Goal: Task Accomplishment & Management: Manage account settings

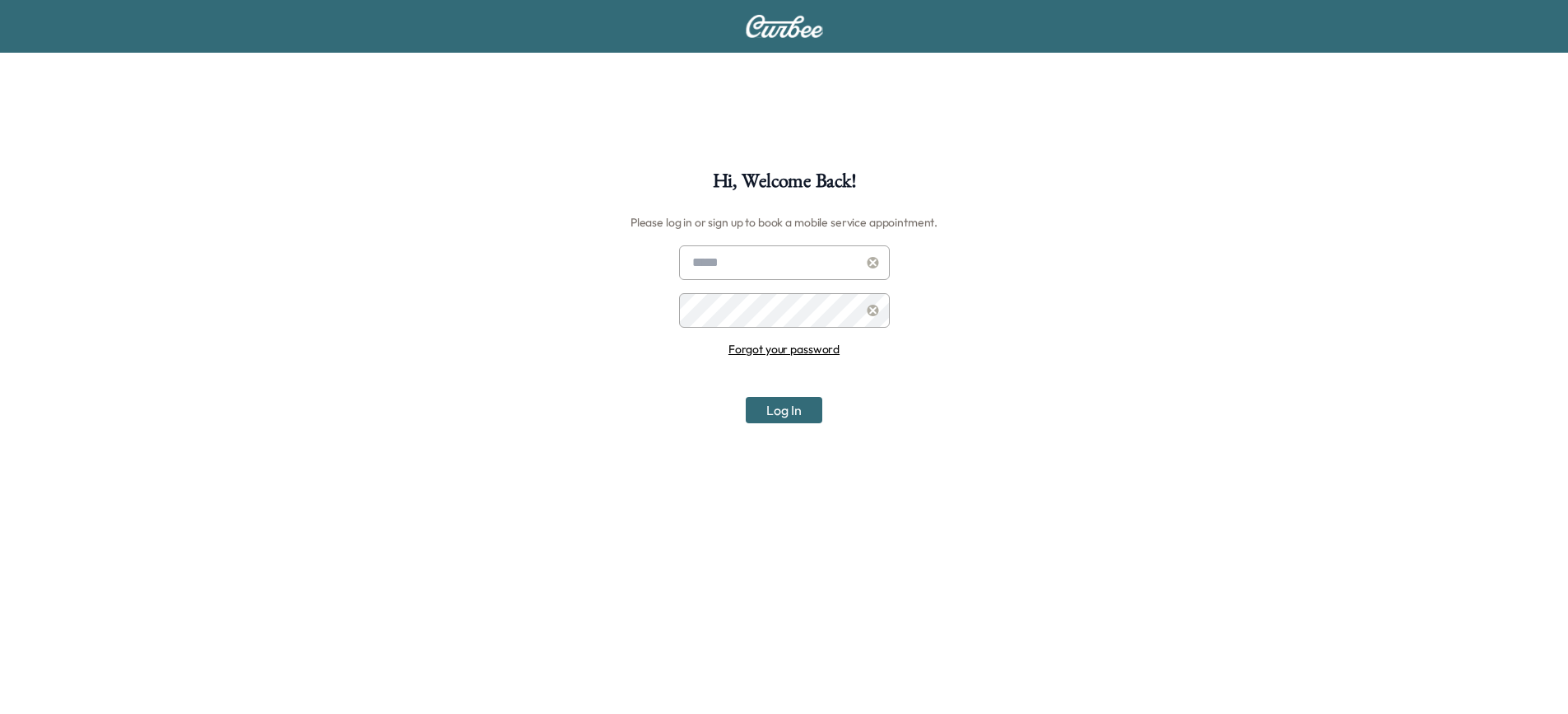
click at [725, 267] on input "text" at bounding box center [784, 262] width 211 height 35
click at [832, 264] on input "text" at bounding box center [784, 262] width 211 height 35
click at [832, 264] on input "**********" at bounding box center [784, 262] width 211 height 35
type input "**********"
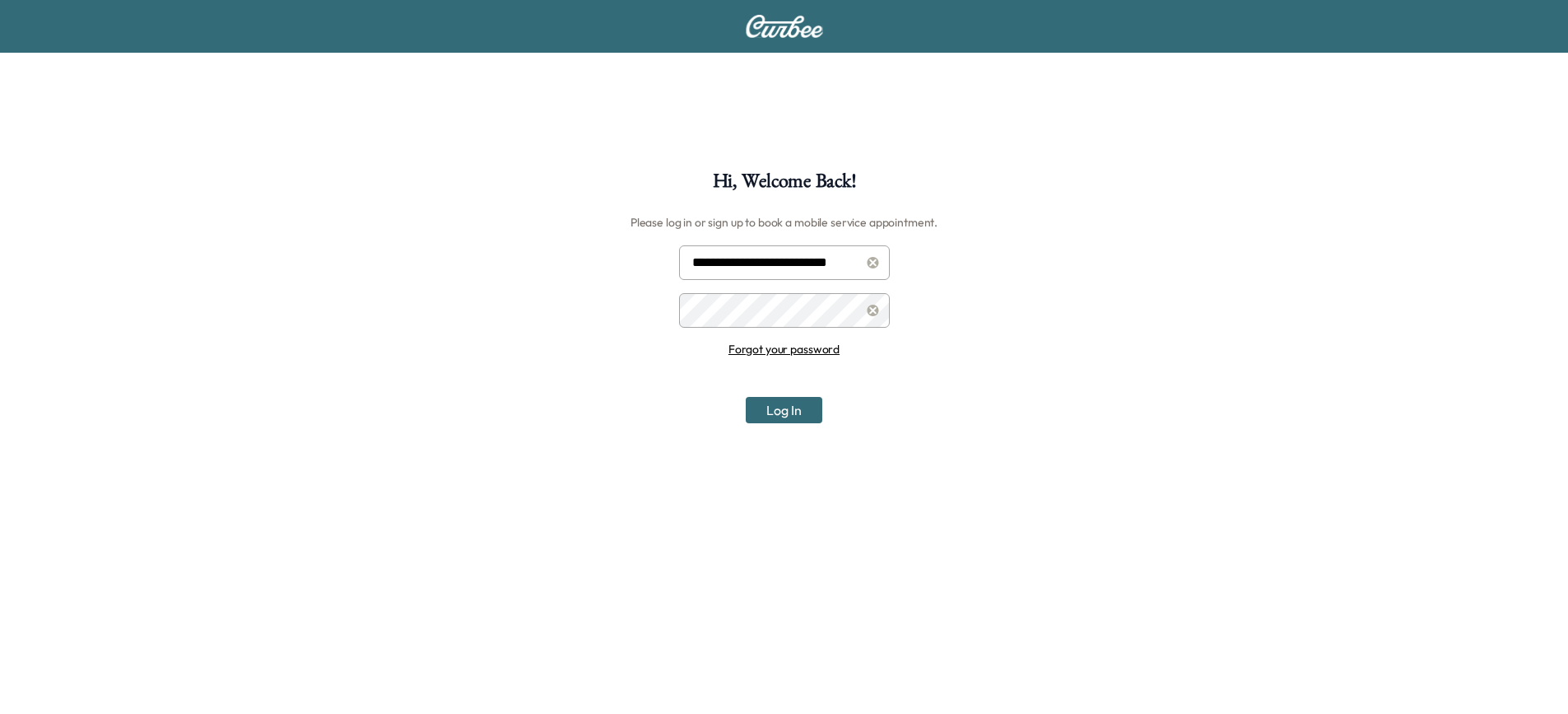
scroll to position [0, 0]
click at [746, 397] on button "Log In" at bounding box center [784, 410] width 77 height 27
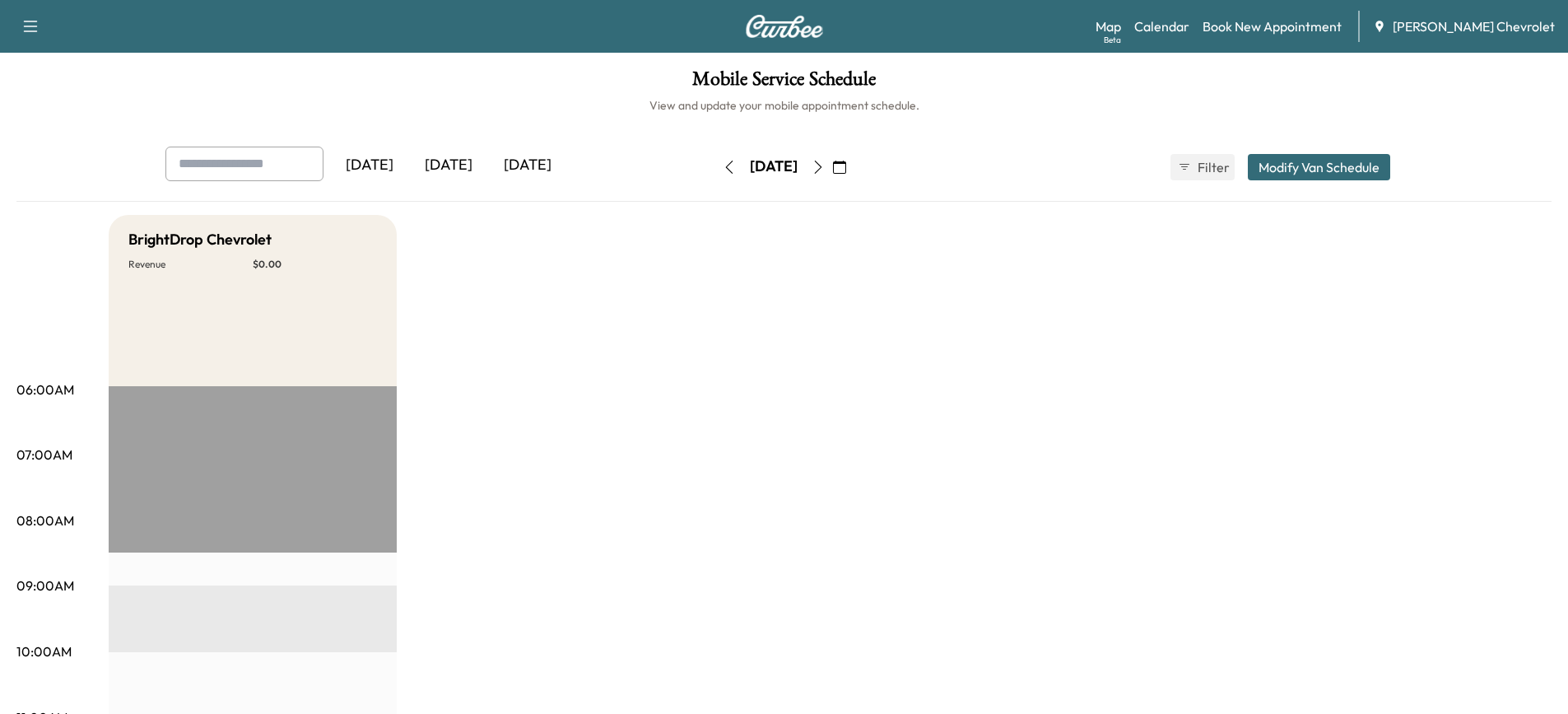
click at [544, 160] on div "[DATE]" at bounding box center [528, 166] width 79 height 38
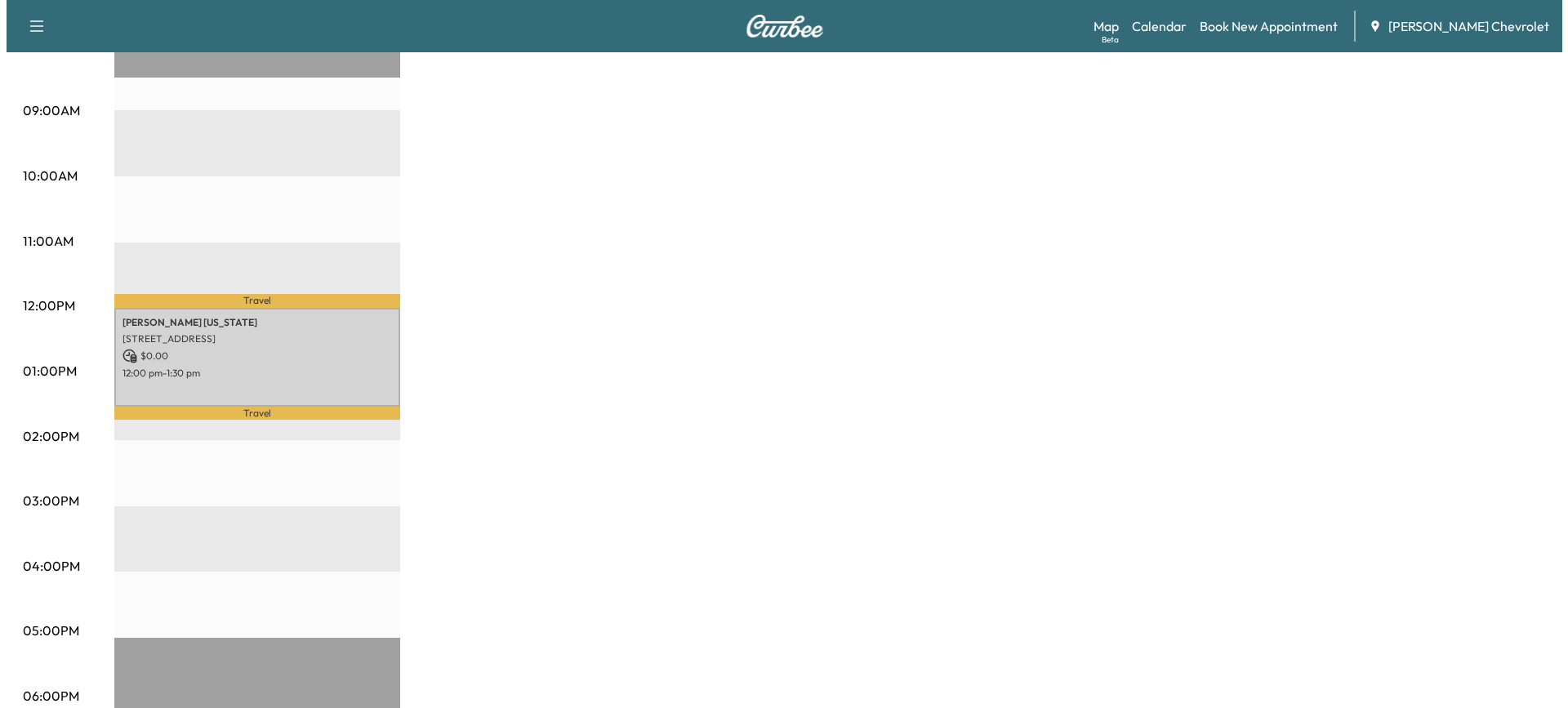
scroll to position [572, 0]
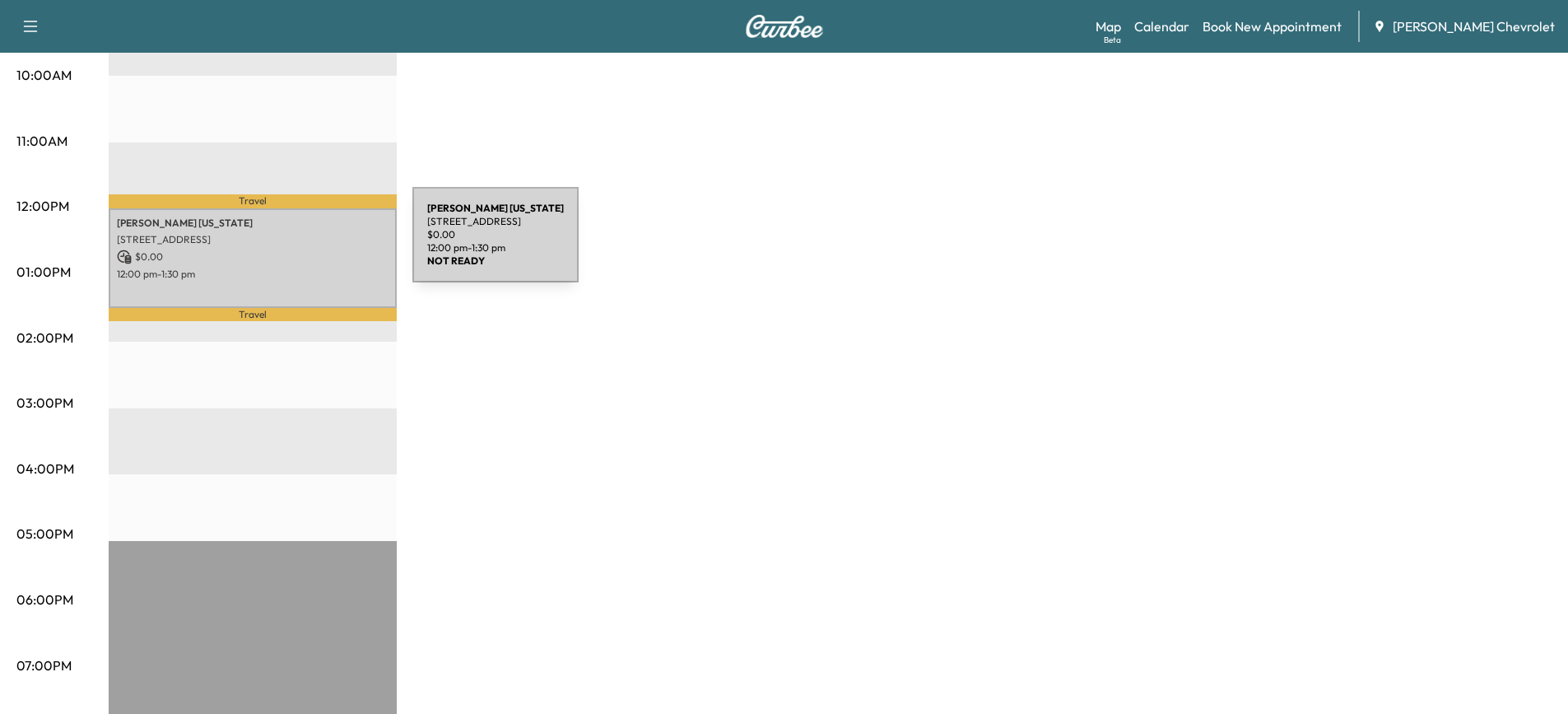
click at [289, 250] on p "$ 0.00" at bounding box center [252, 256] width 272 height 15
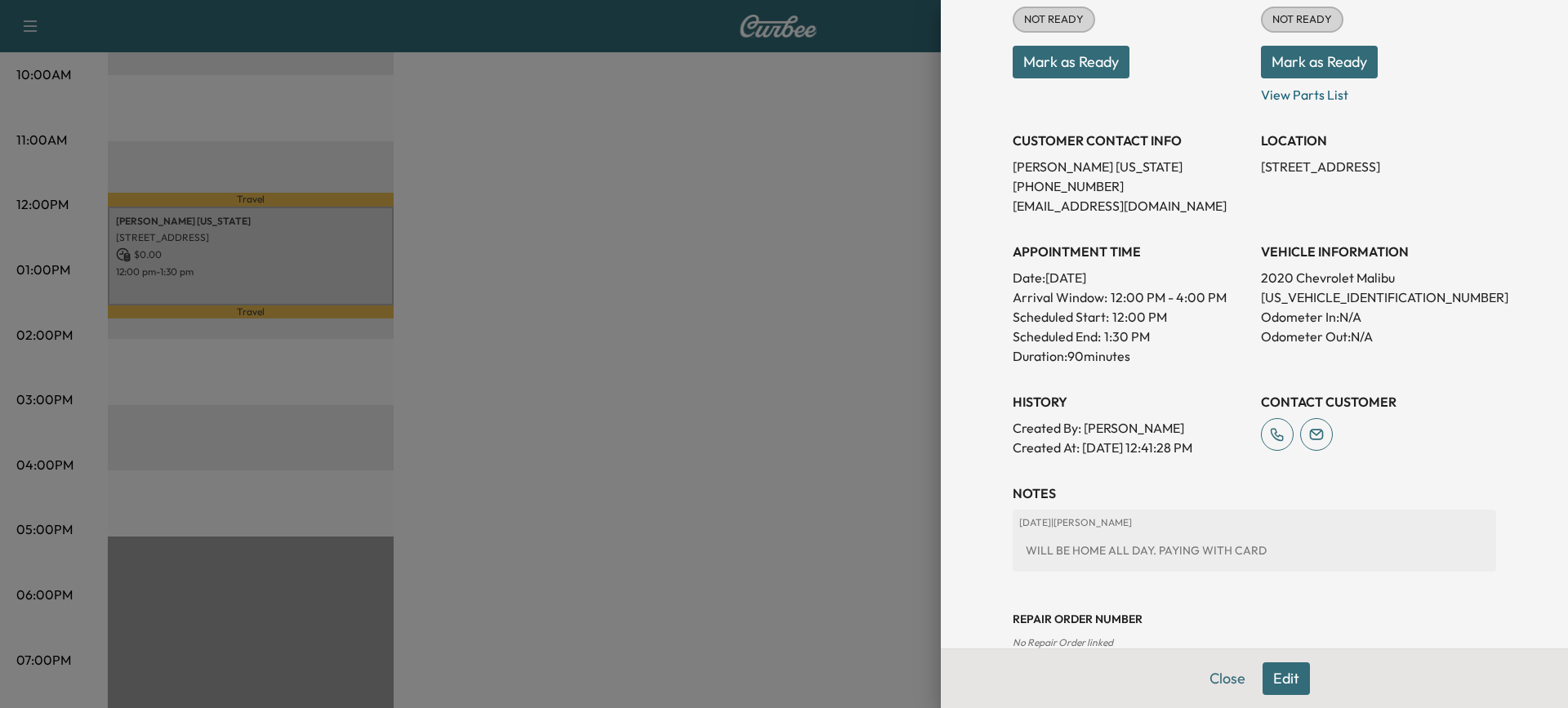
scroll to position [245, 0]
drag, startPoint x: 1371, startPoint y: 294, endPoint x: 1333, endPoint y: 292, distance: 38.1
click at [1333, 292] on p "[US_VEHICLE_IDENTIFICATION_NUMBER]" at bounding box center [1378, 296] width 235 height 20
copy p "026823"
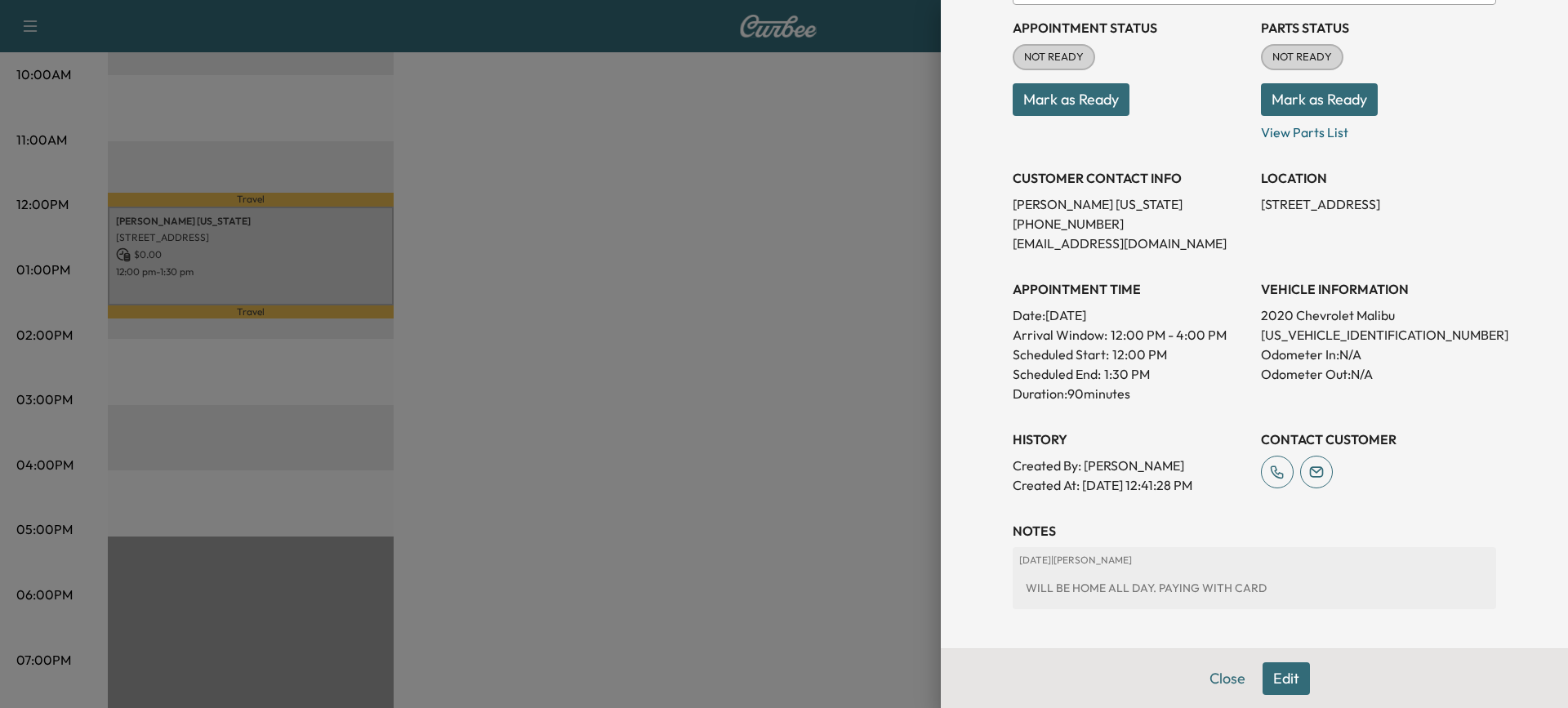
scroll to position [278, 0]
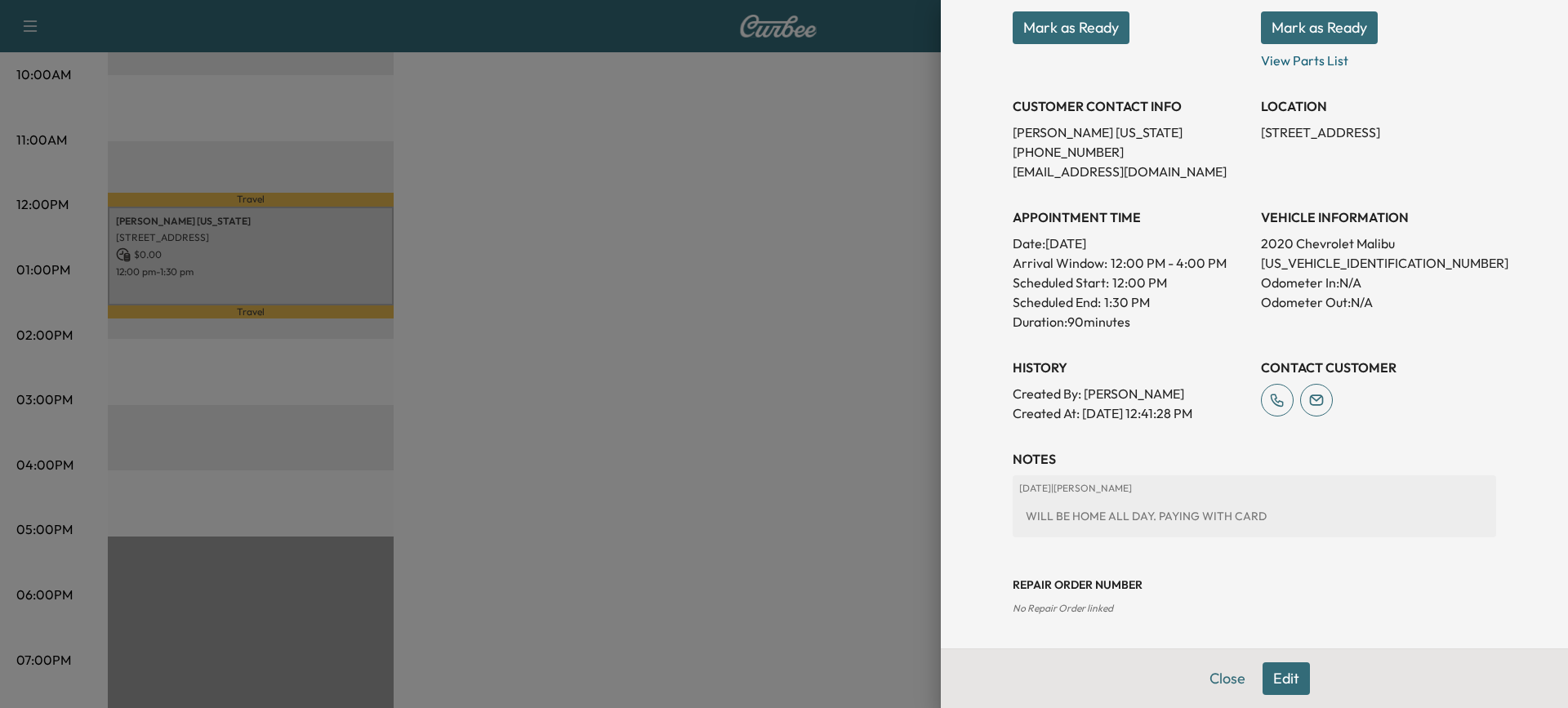
click at [1263, 672] on button "Edit" at bounding box center [1286, 679] width 47 height 33
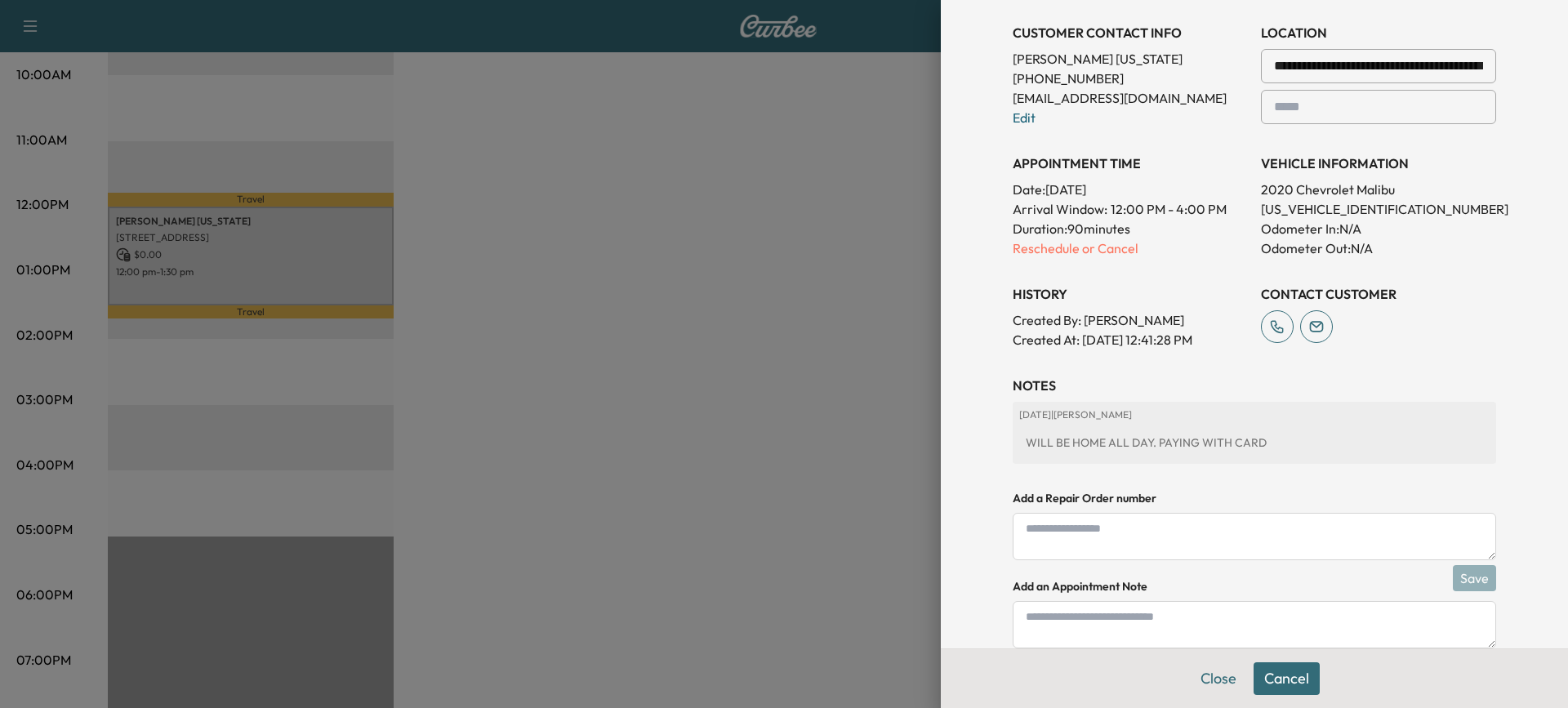
scroll to position [450, 0]
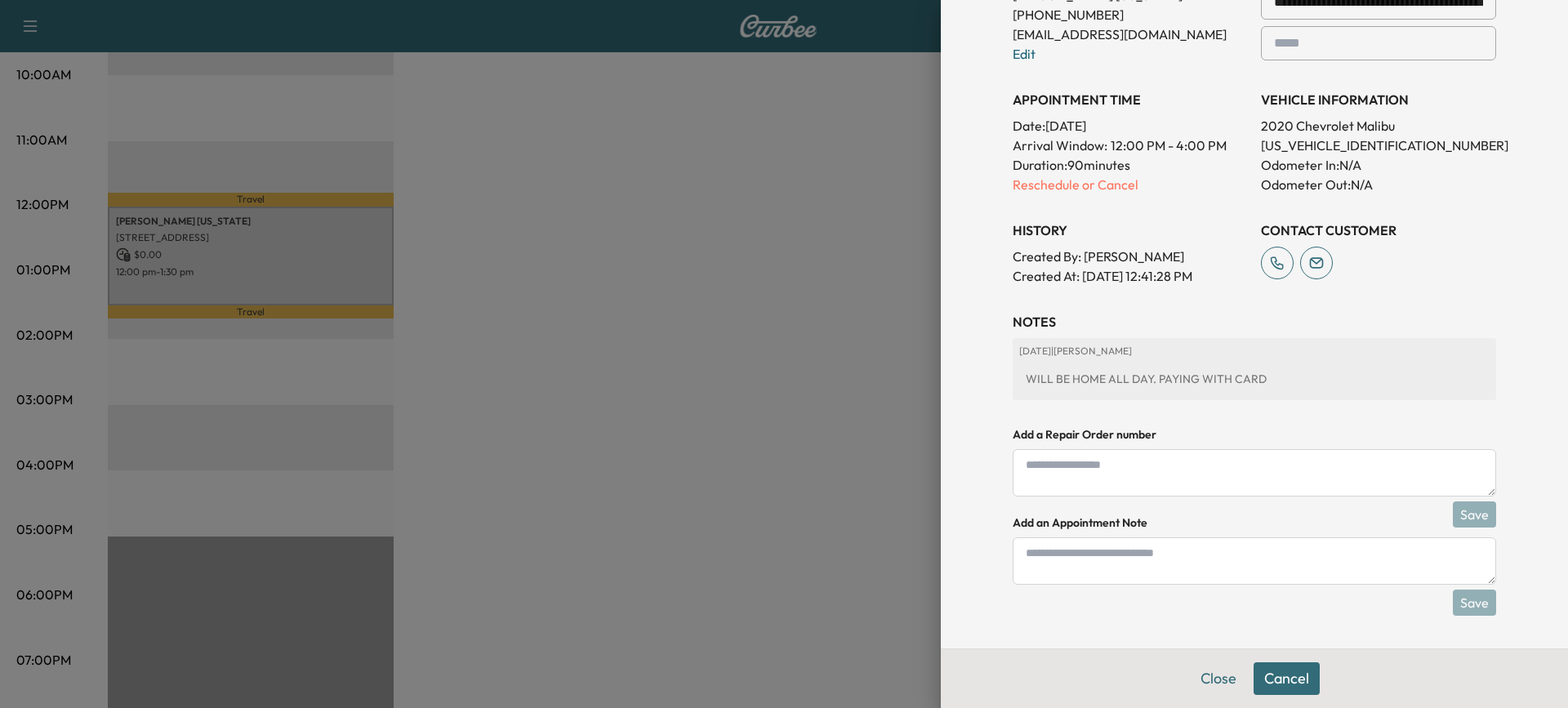
click at [1120, 471] on textarea at bounding box center [1254, 473] width 484 height 47
paste textarea "*******"
type textarea "*******"
click at [1477, 511] on button "Save" at bounding box center [1474, 515] width 44 height 27
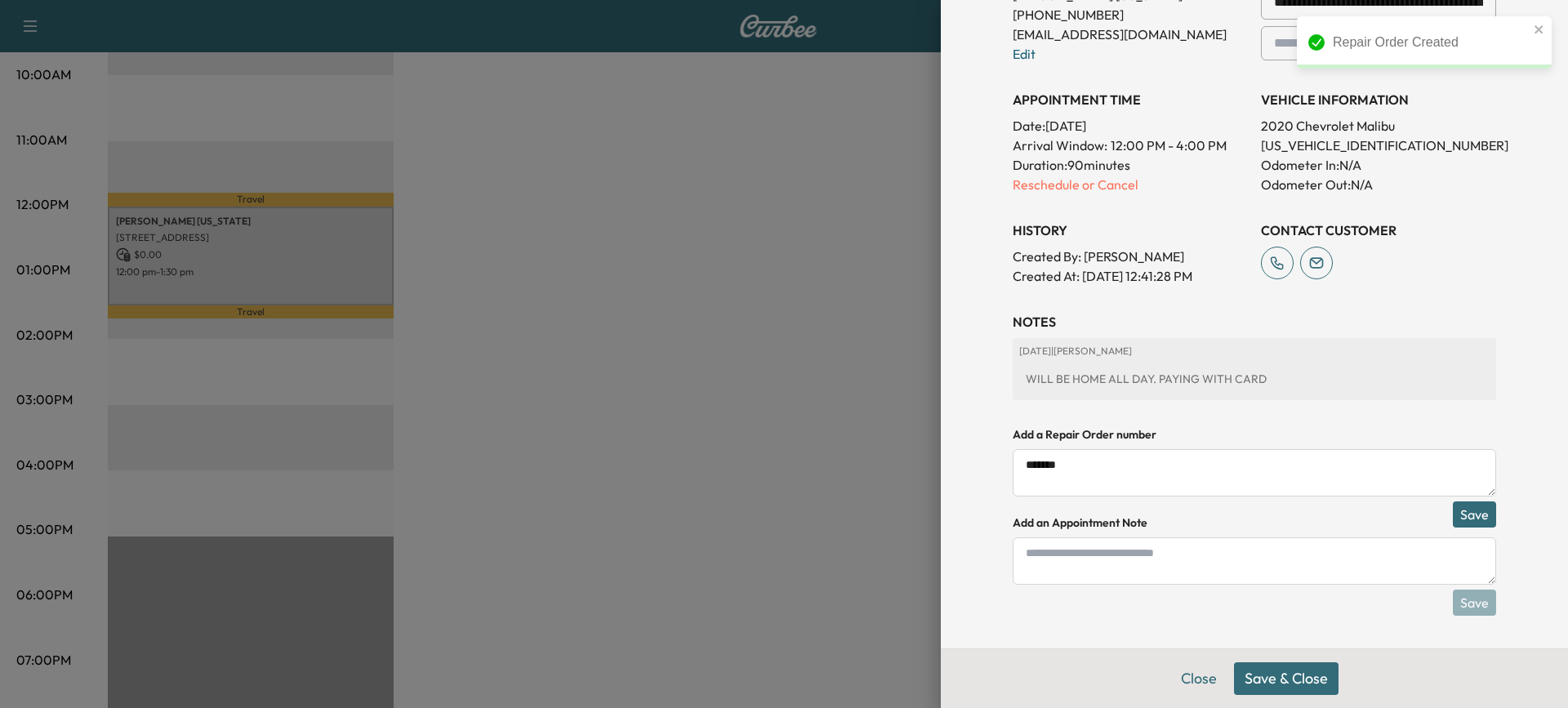
click at [1288, 681] on button "Save & Close" at bounding box center [1286, 679] width 104 height 33
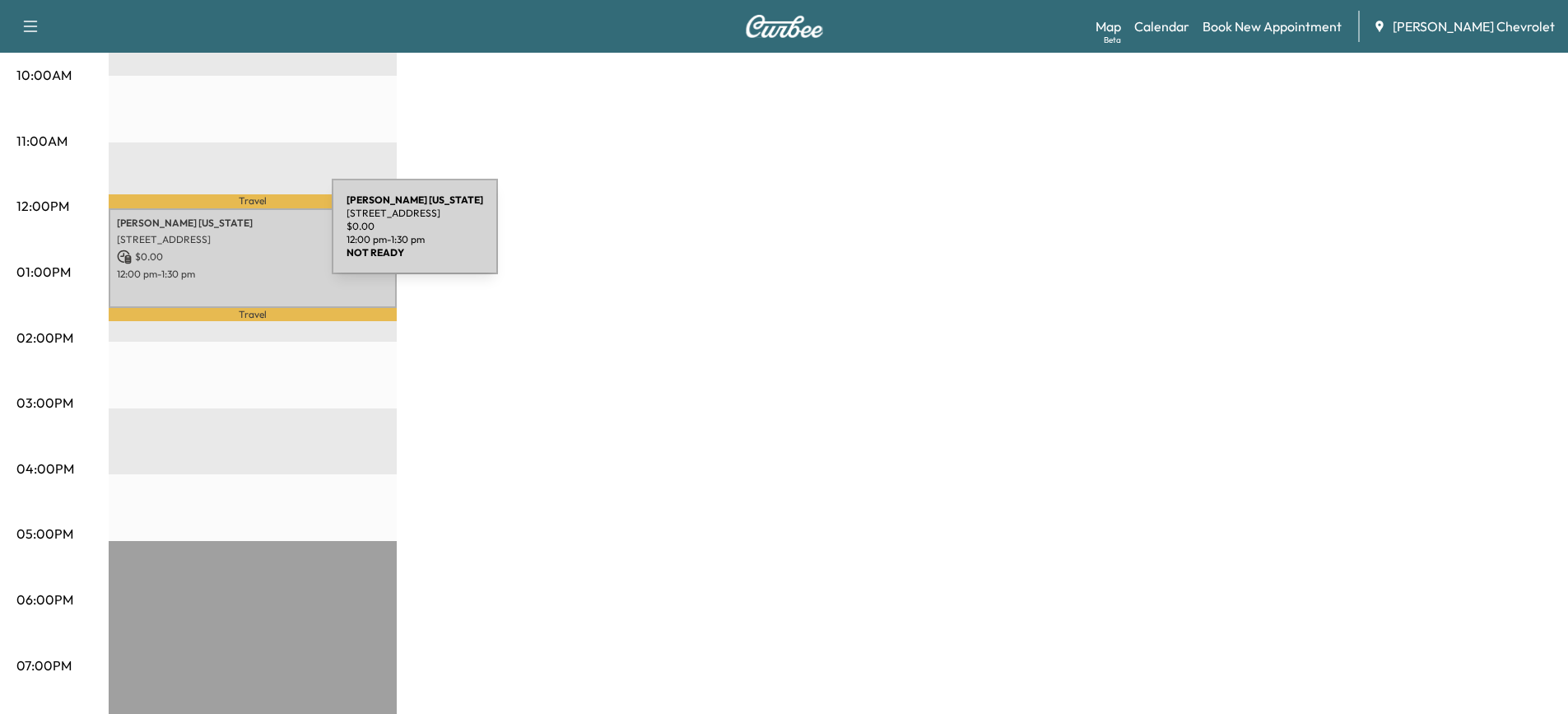
click at [208, 237] on p "[STREET_ADDRESS]" at bounding box center [252, 239] width 272 height 13
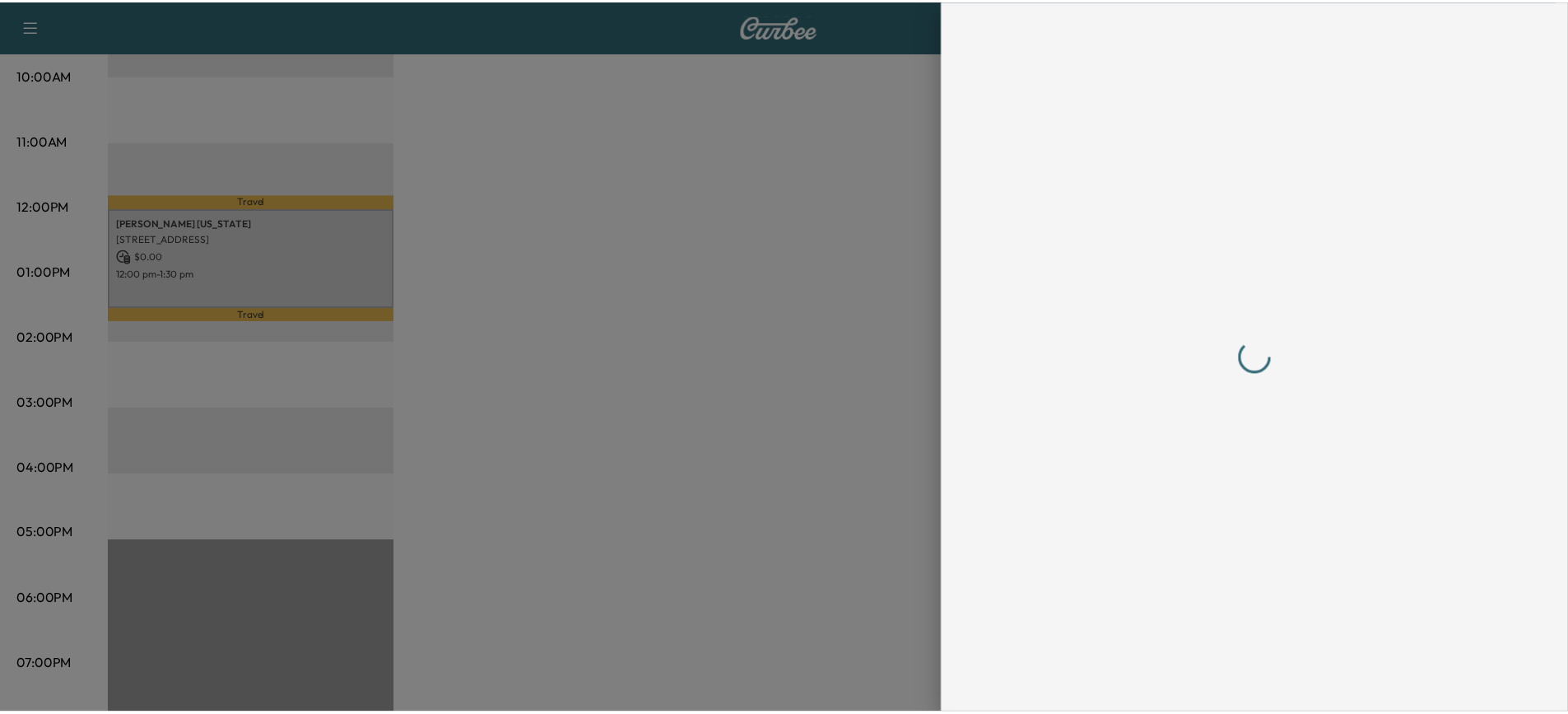
scroll to position [0, 0]
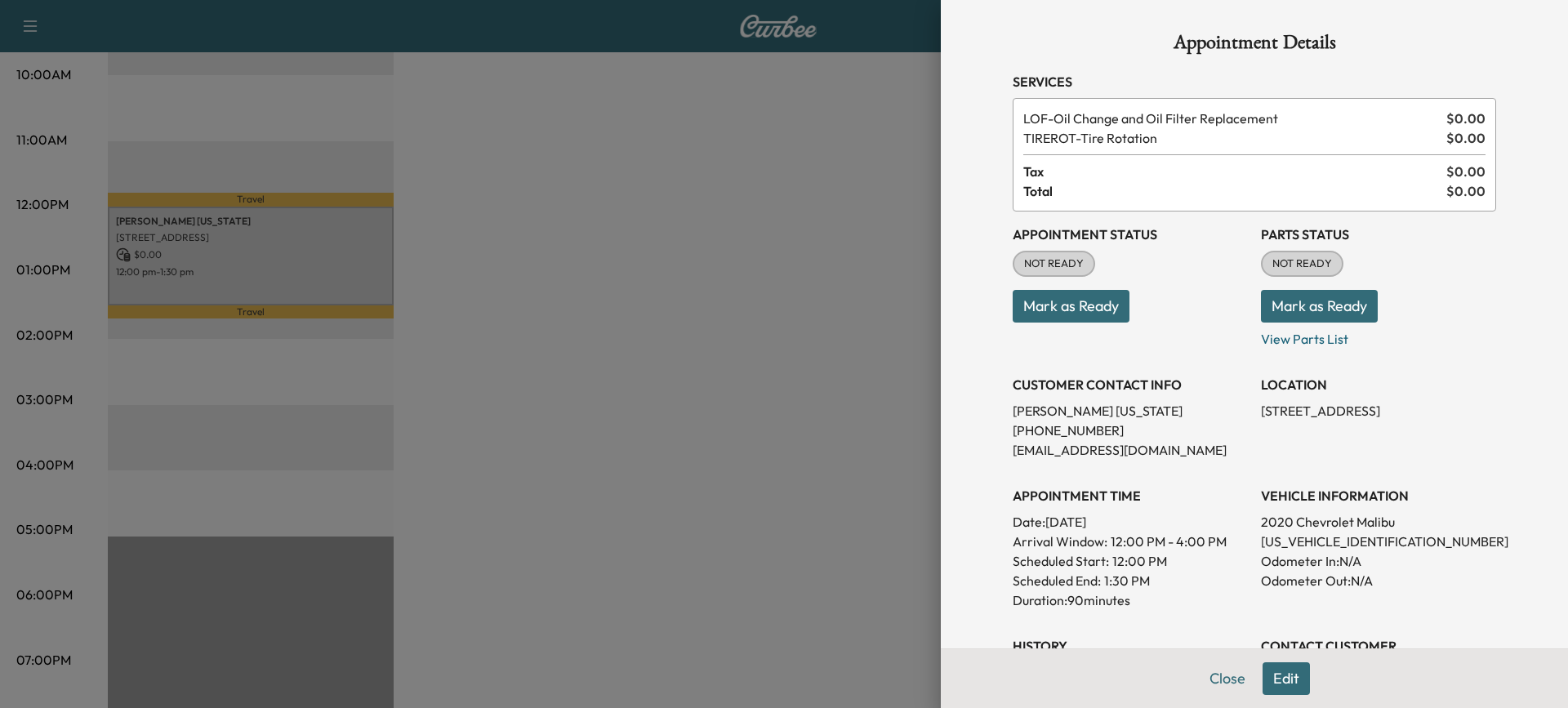
click at [849, 306] on div at bounding box center [784, 354] width 1568 height 708
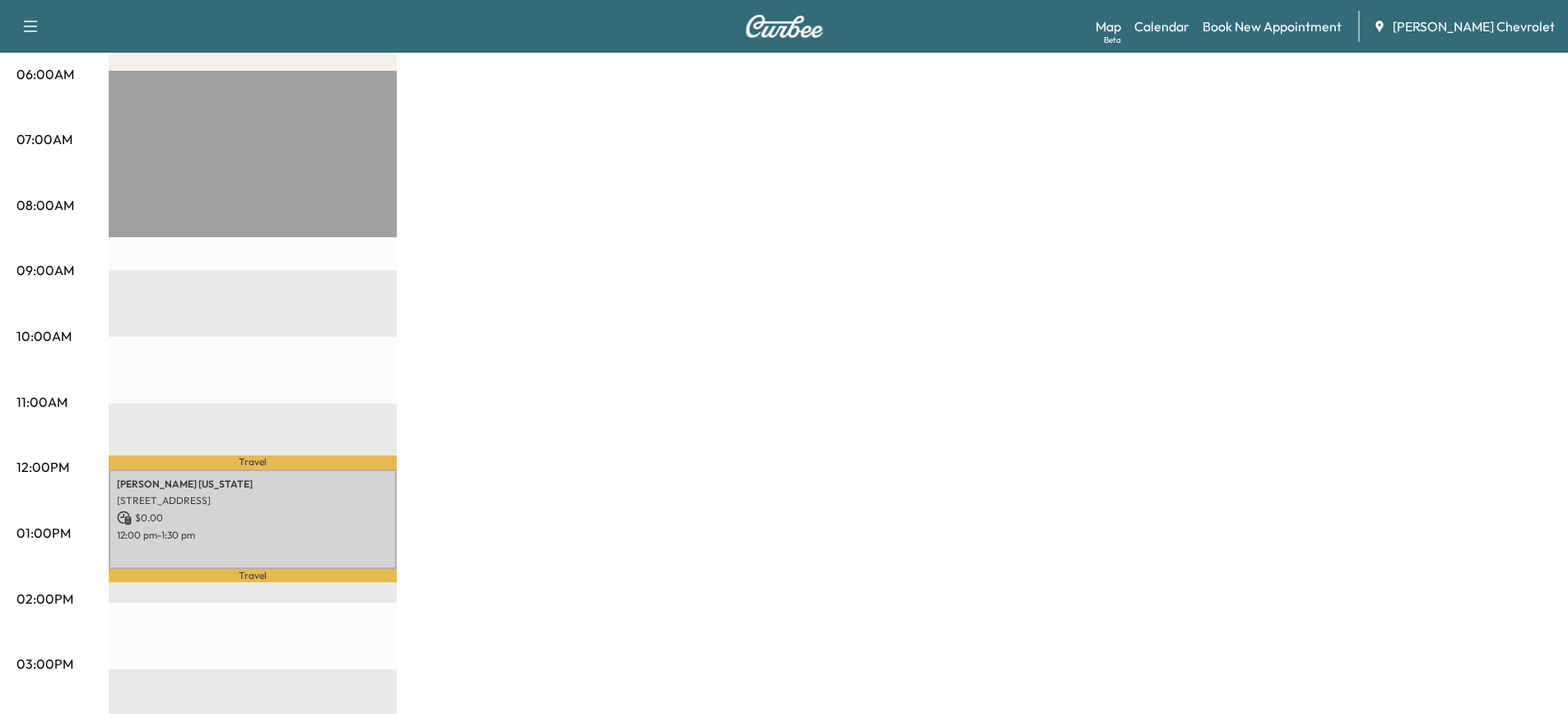
scroll to position [330, 0]
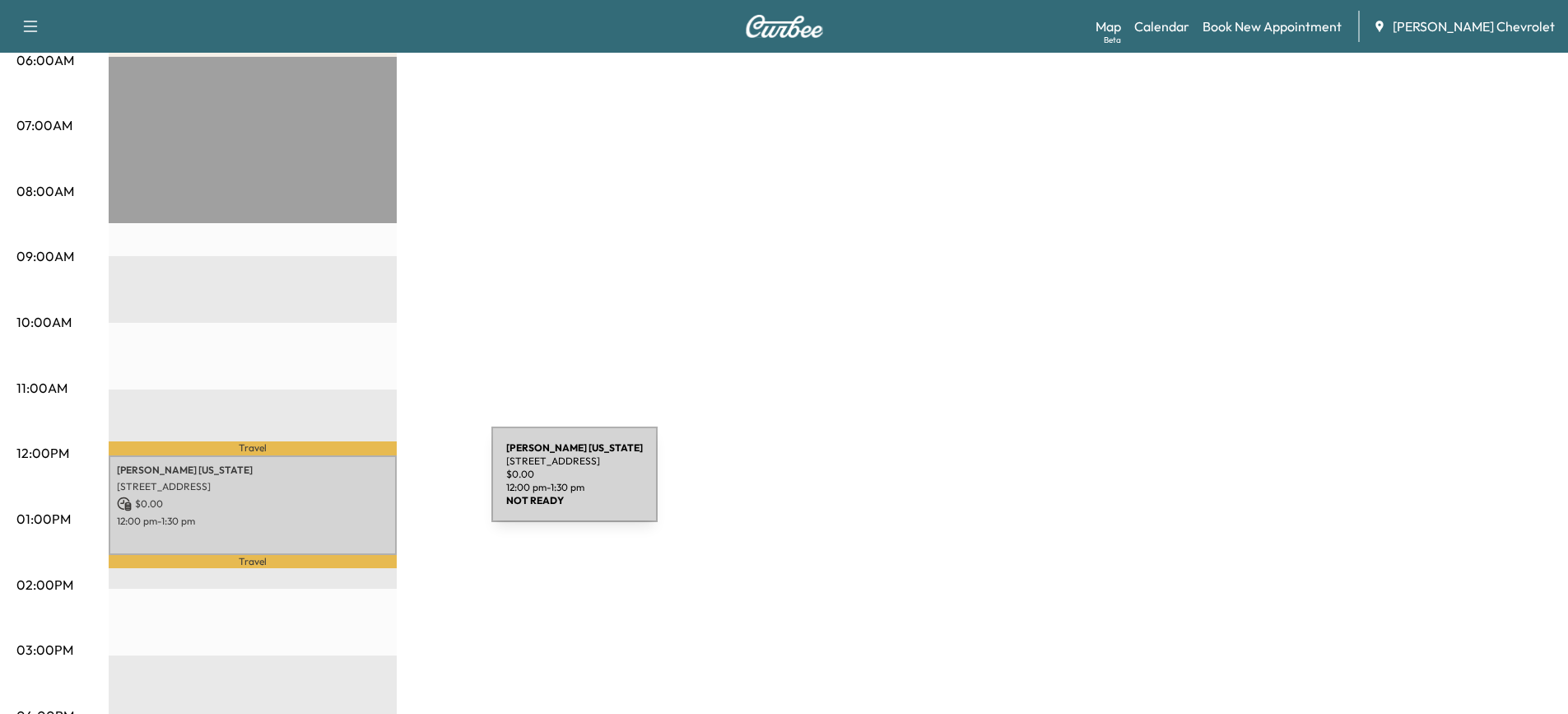
click at [352, 496] on p "$ 0.00" at bounding box center [252, 503] width 272 height 15
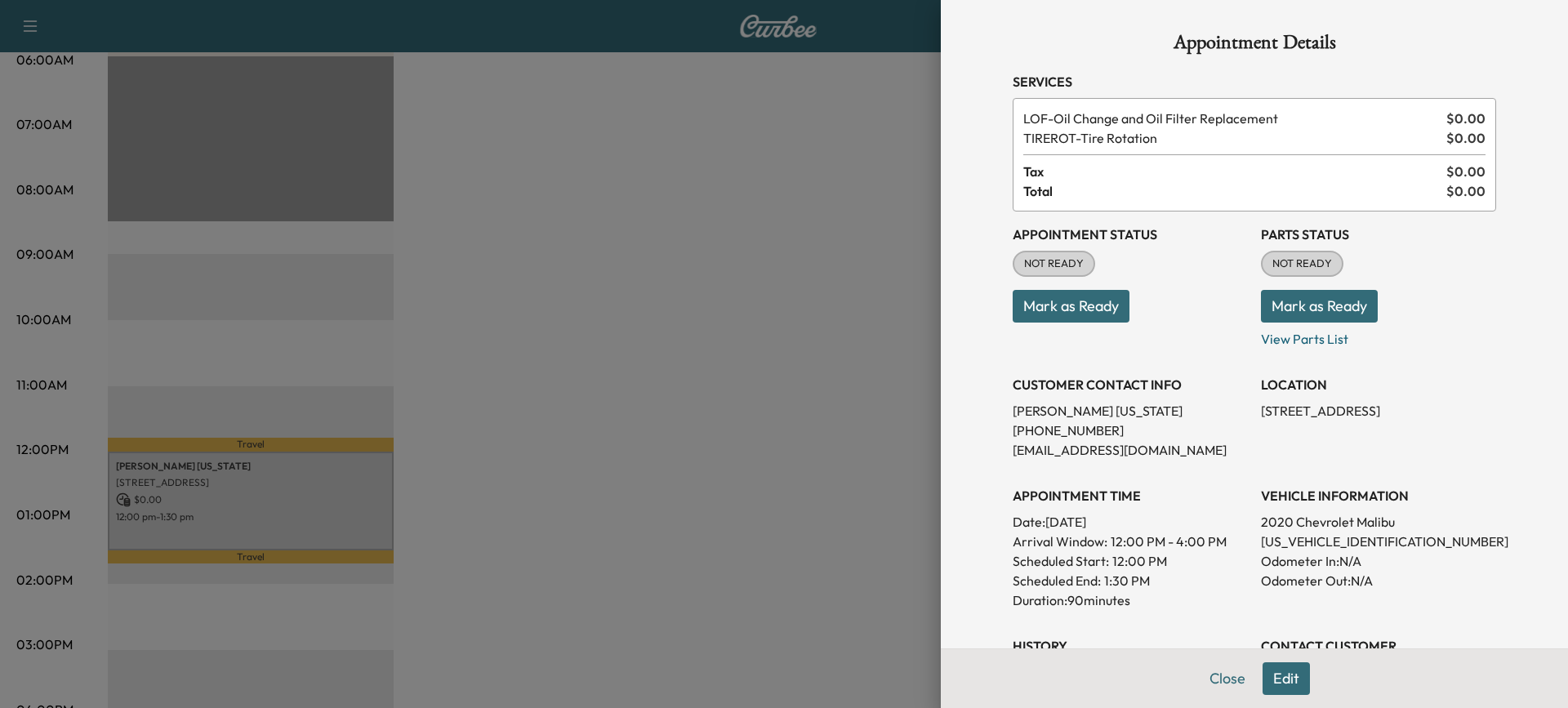
click at [1062, 310] on button "Mark as Ready" at bounding box center [1071, 306] width 116 height 33
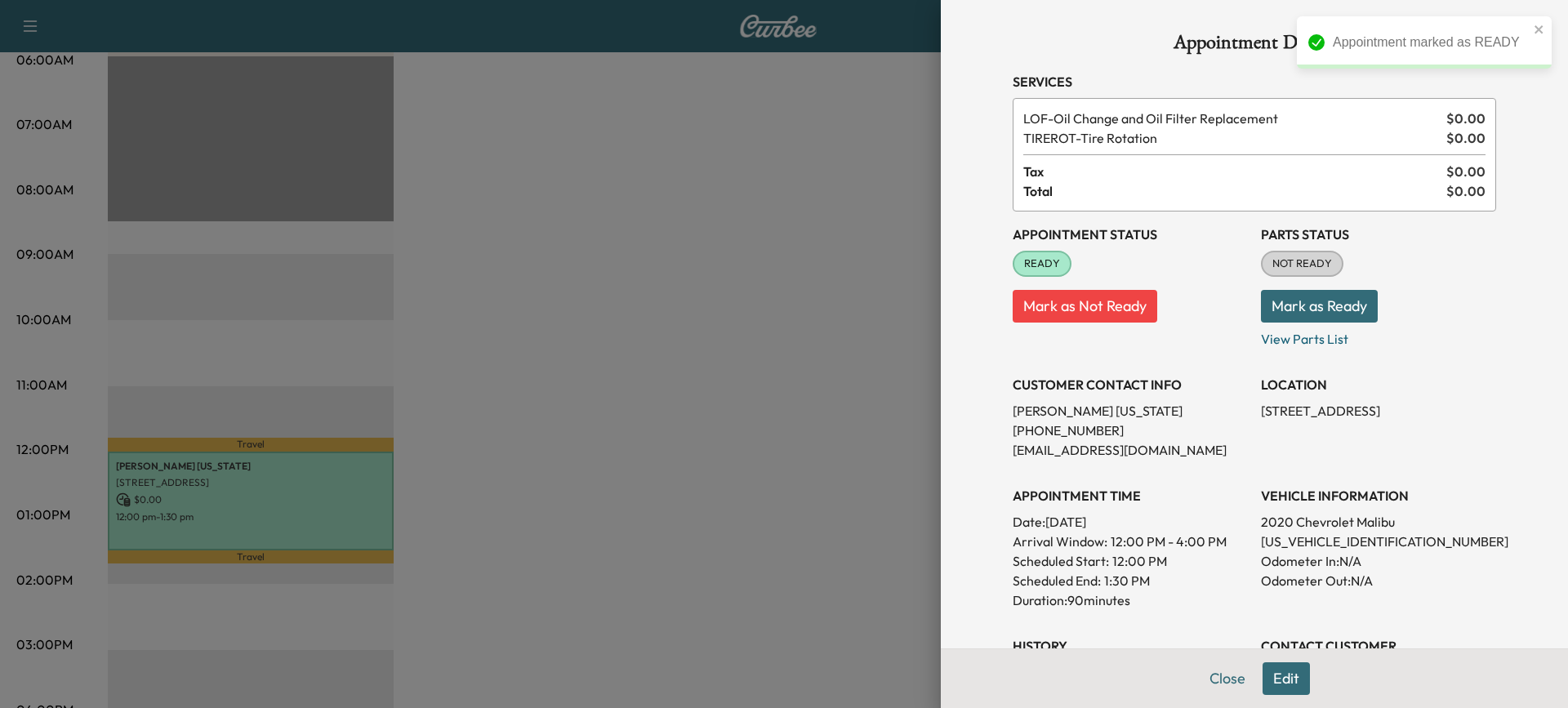
click at [749, 400] on div at bounding box center [784, 354] width 1568 height 708
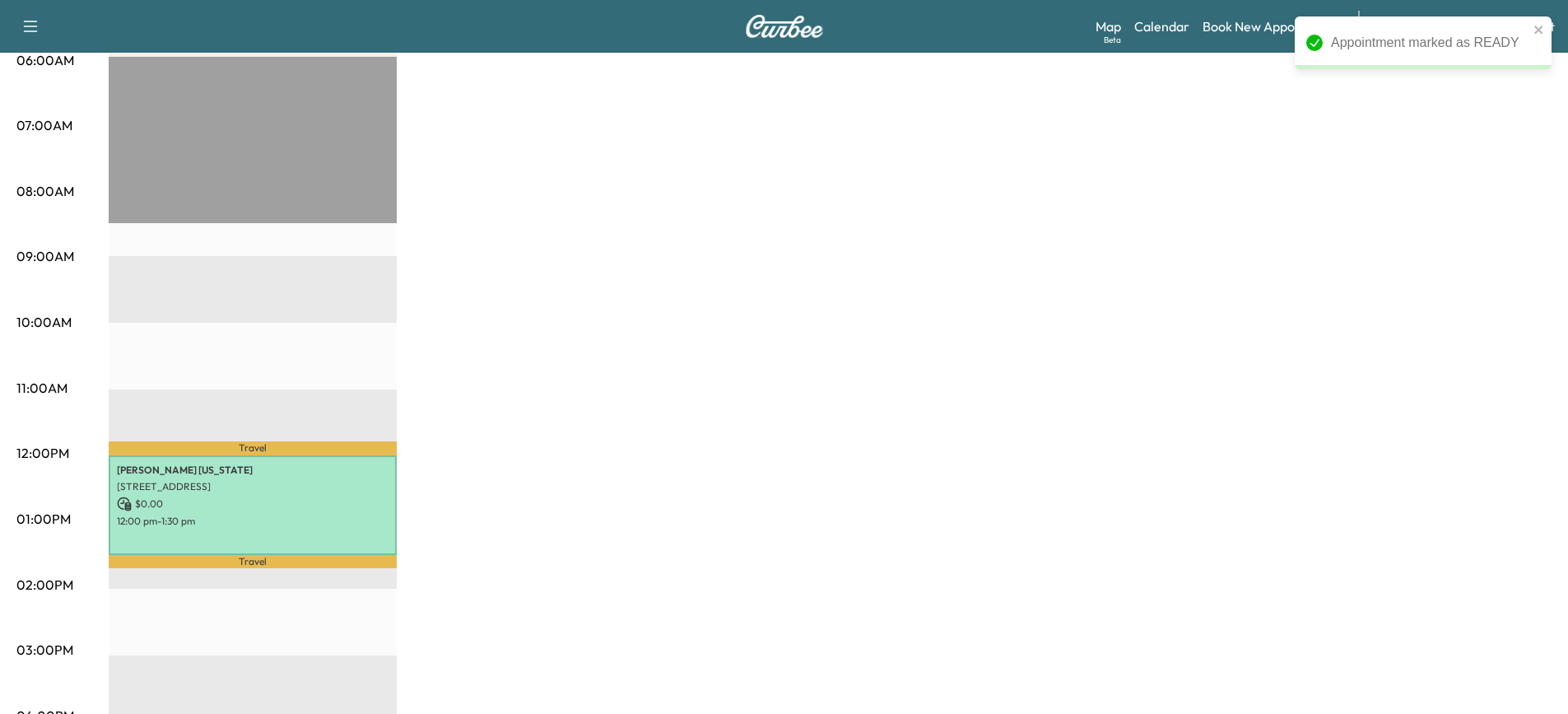
scroll to position [0, 0]
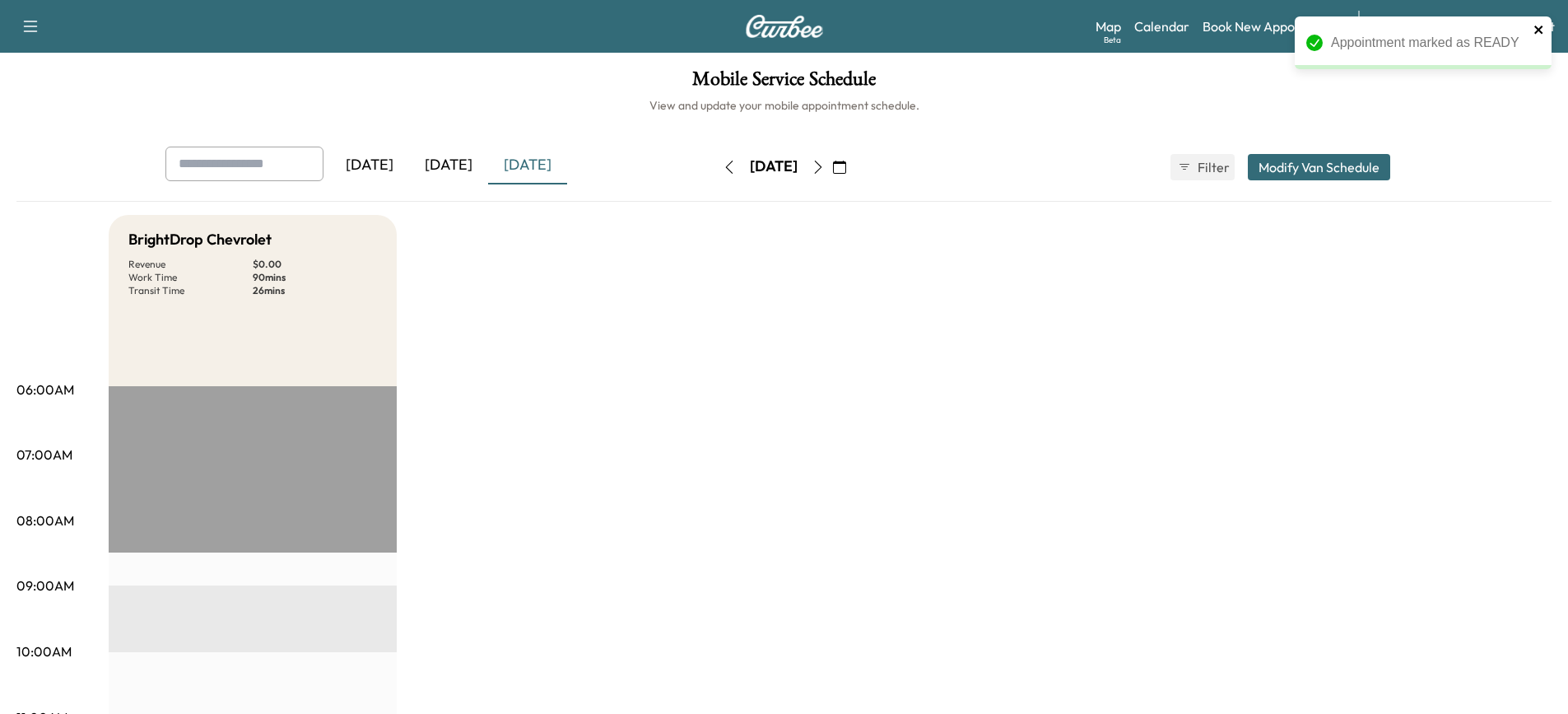
click at [1539, 31] on icon "close" at bounding box center [1539, 29] width 11 height 13
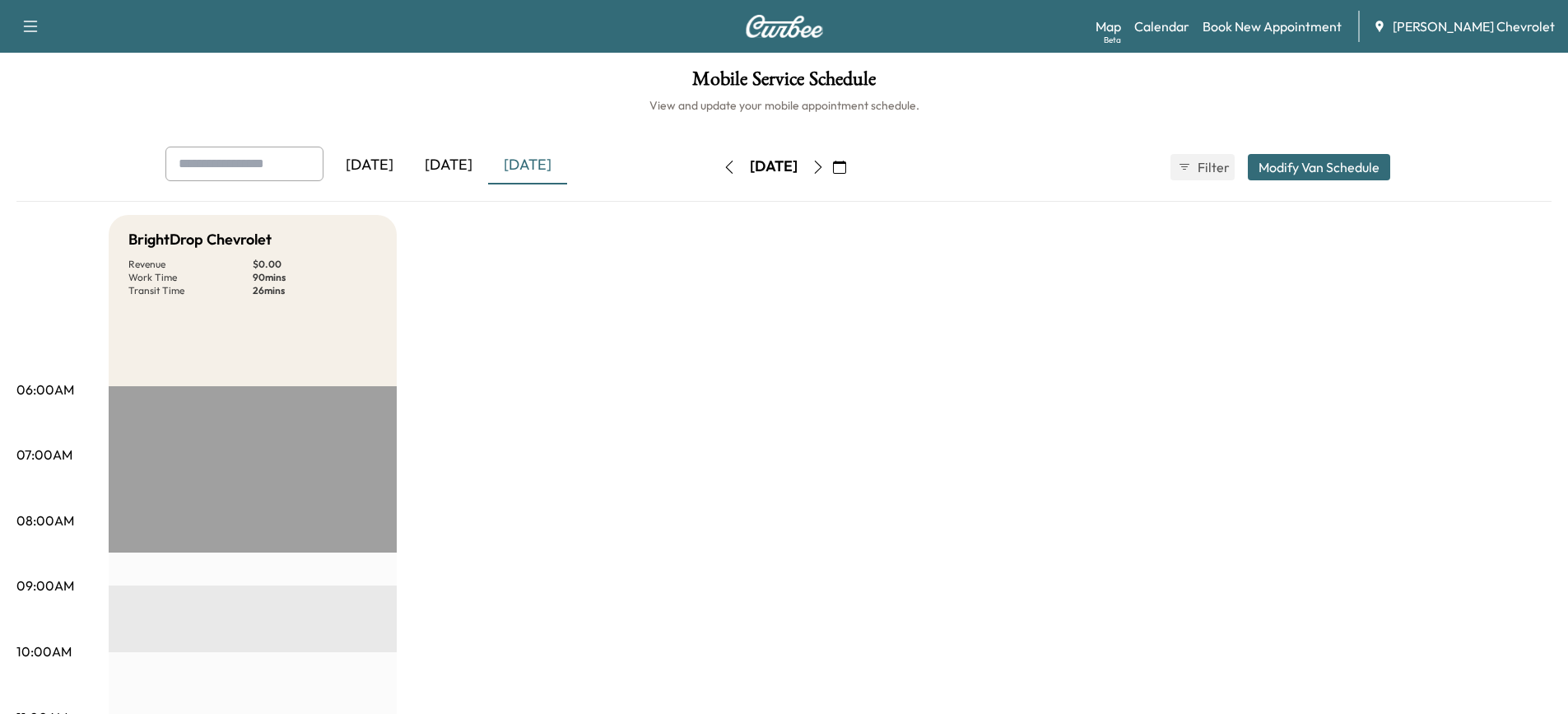
click at [28, 22] on icon "button" at bounding box center [31, 26] width 14 height 11
click at [72, 92] on button "Log Out" at bounding box center [58, 93] width 62 height 27
